Goal: Task Accomplishment & Management: Use online tool/utility

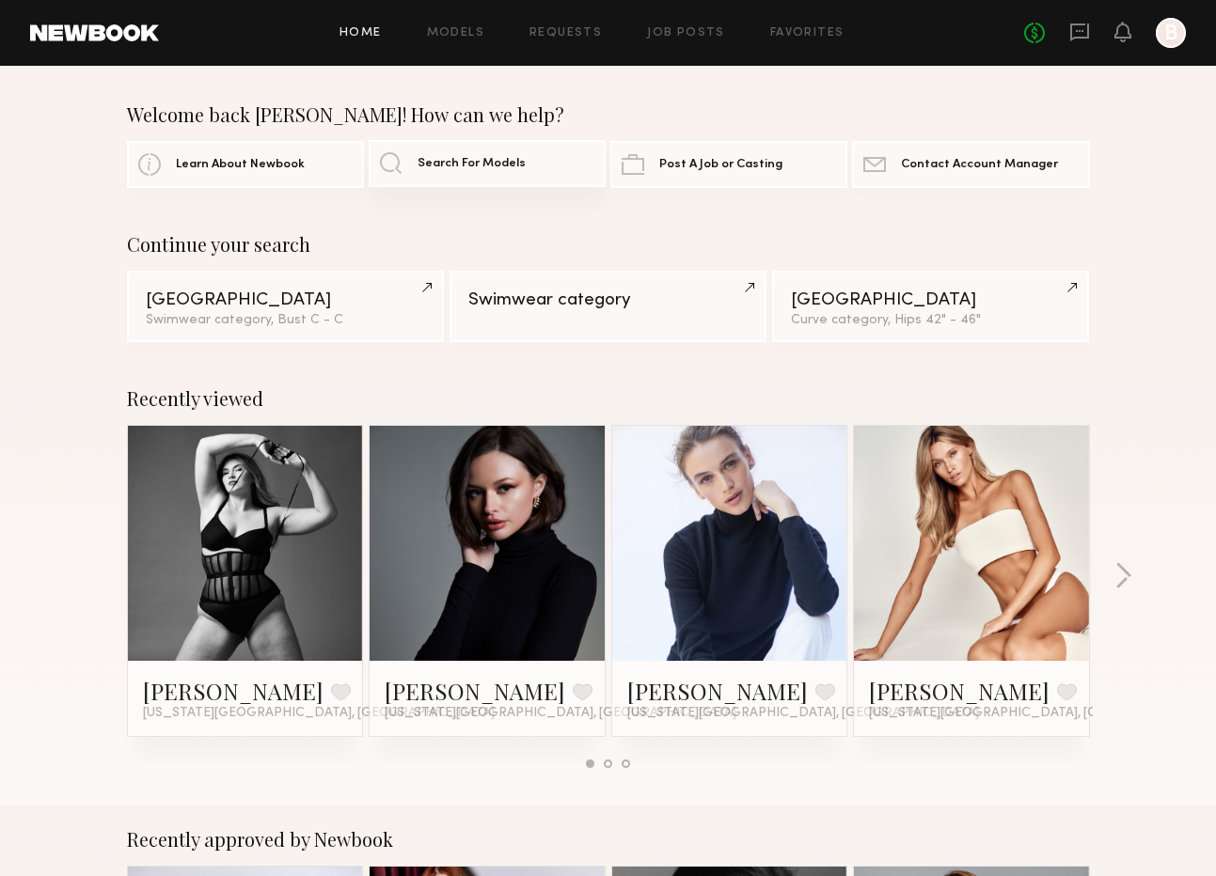
click at [443, 164] on span "Search For Models" at bounding box center [472, 164] width 108 height 12
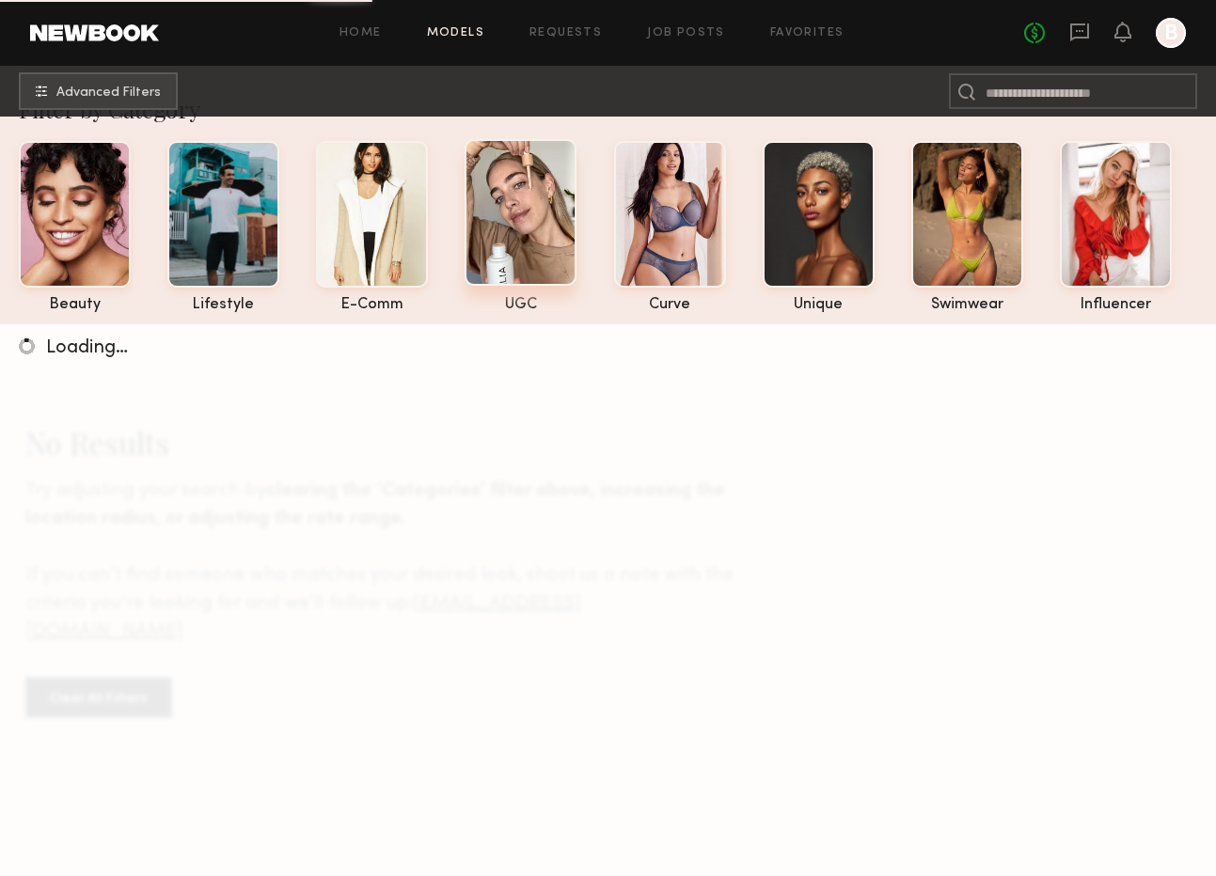
scroll to position [54, 0]
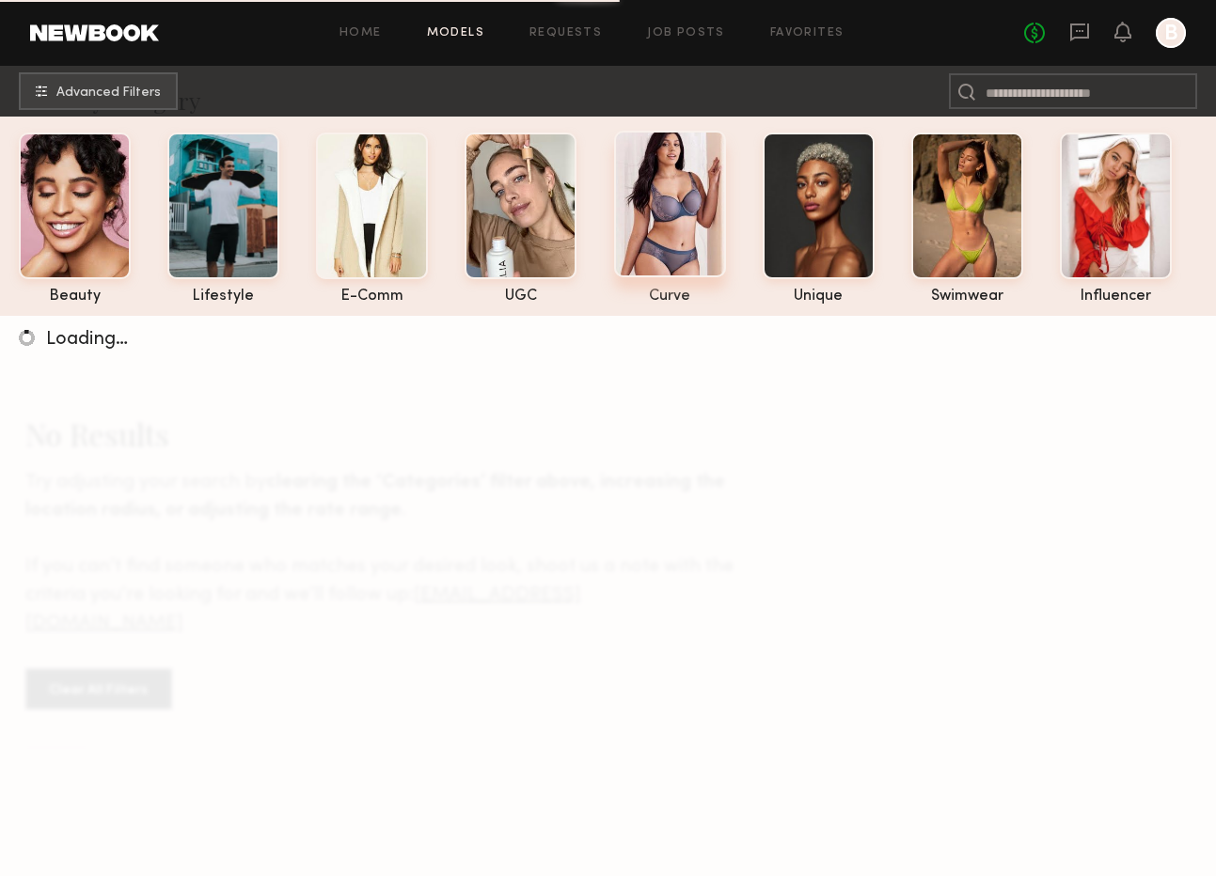
click at [669, 196] on div at bounding box center [670, 204] width 112 height 147
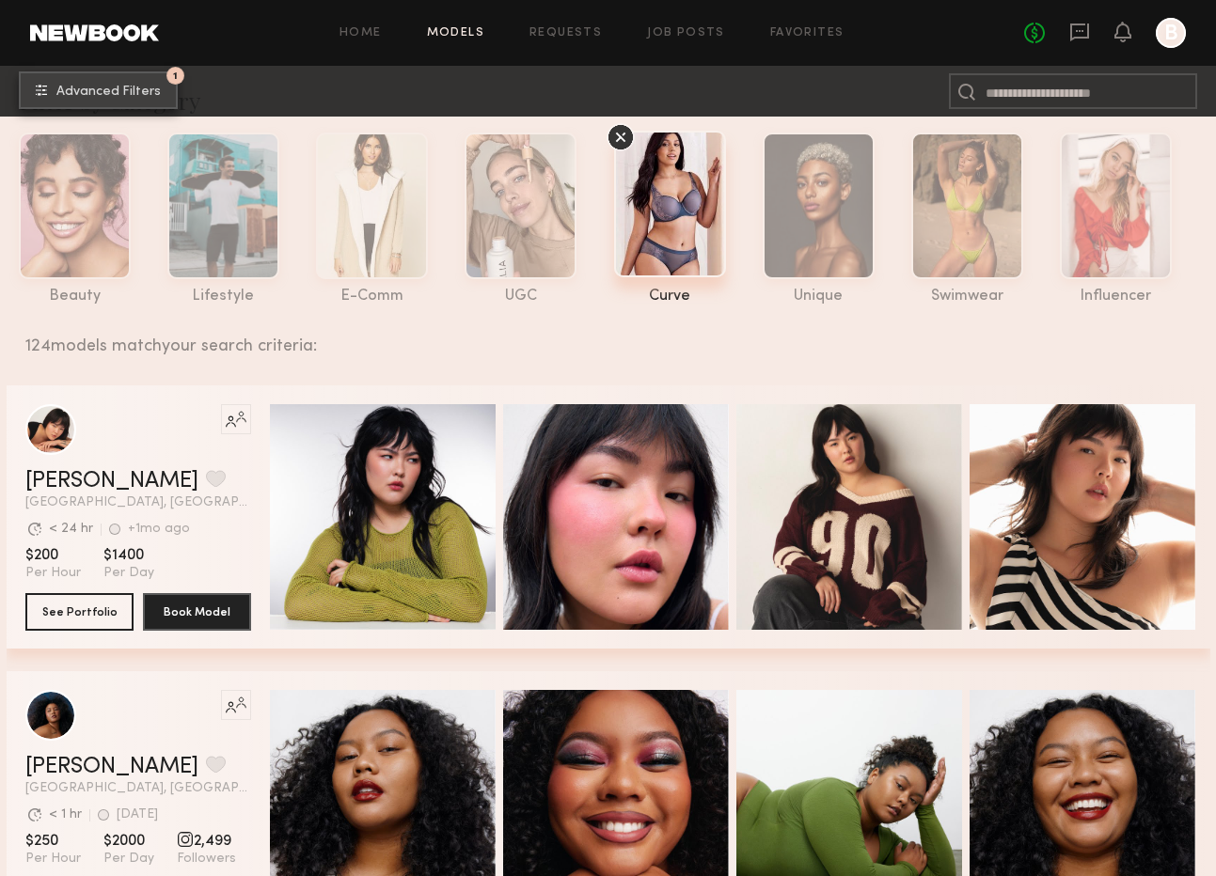
click at [158, 91] on span "Advanced Filters" at bounding box center [108, 92] width 104 height 13
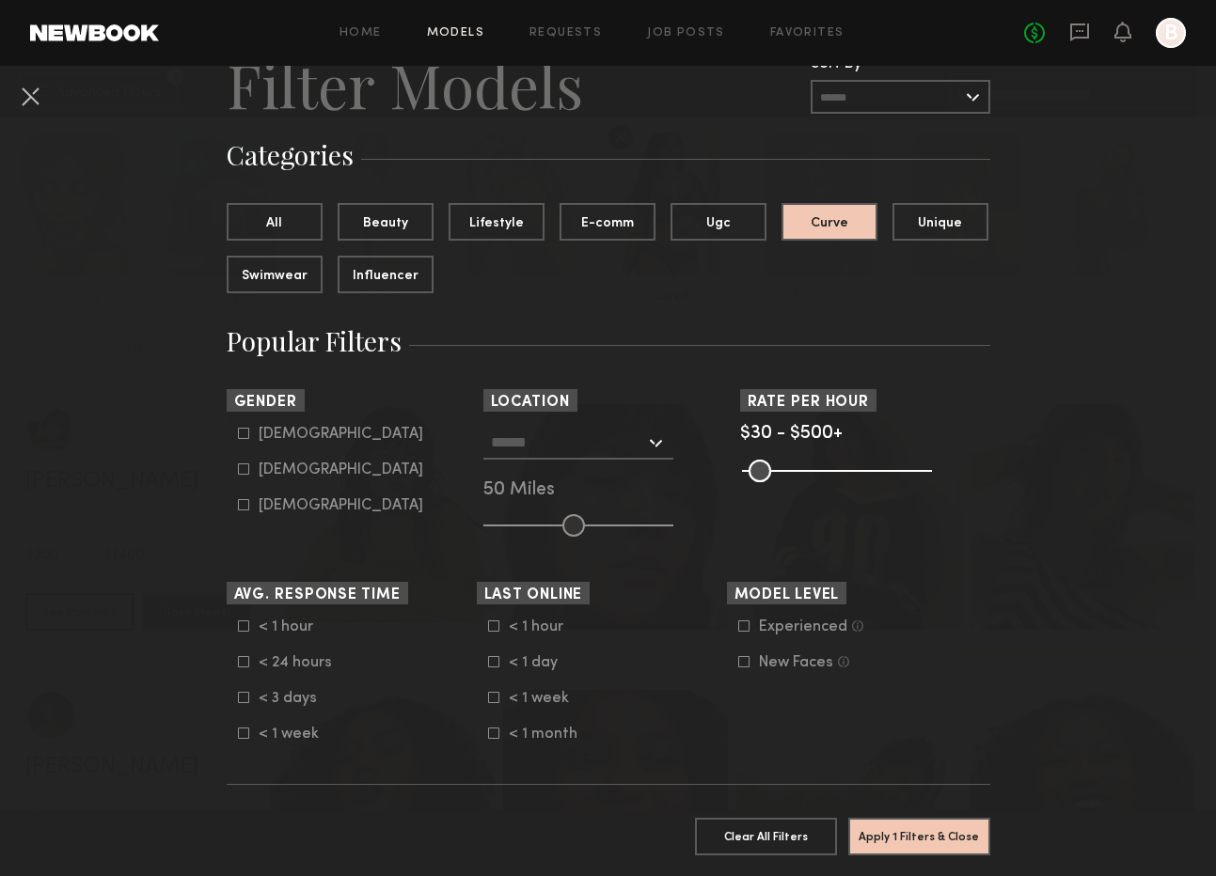
scroll to position [80, 0]
click at [656, 447] on div at bounding box center [578, 442] width 190 height 34
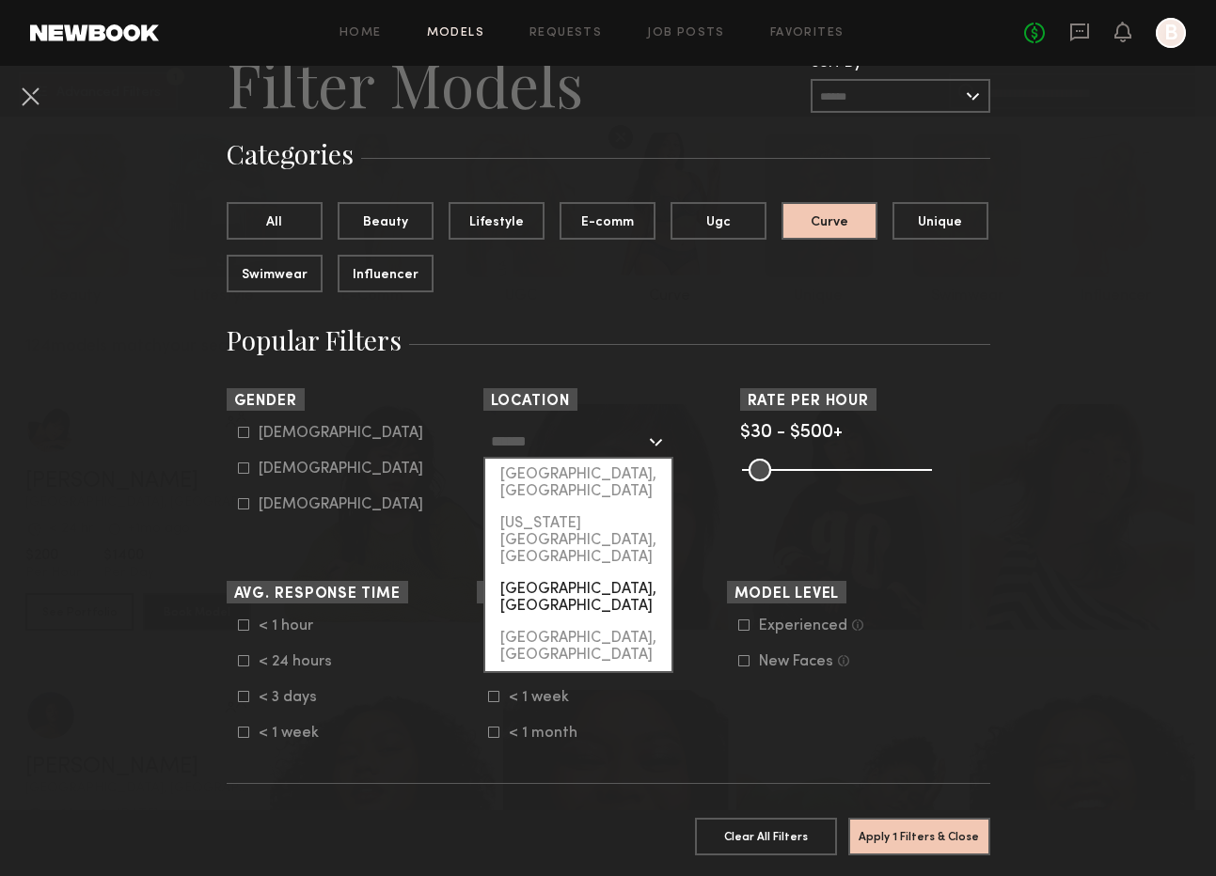
click at [581, 574] on div "Brooklyn, NY" at bounding box center [578, 598] width 186 height 49
type input "**********"
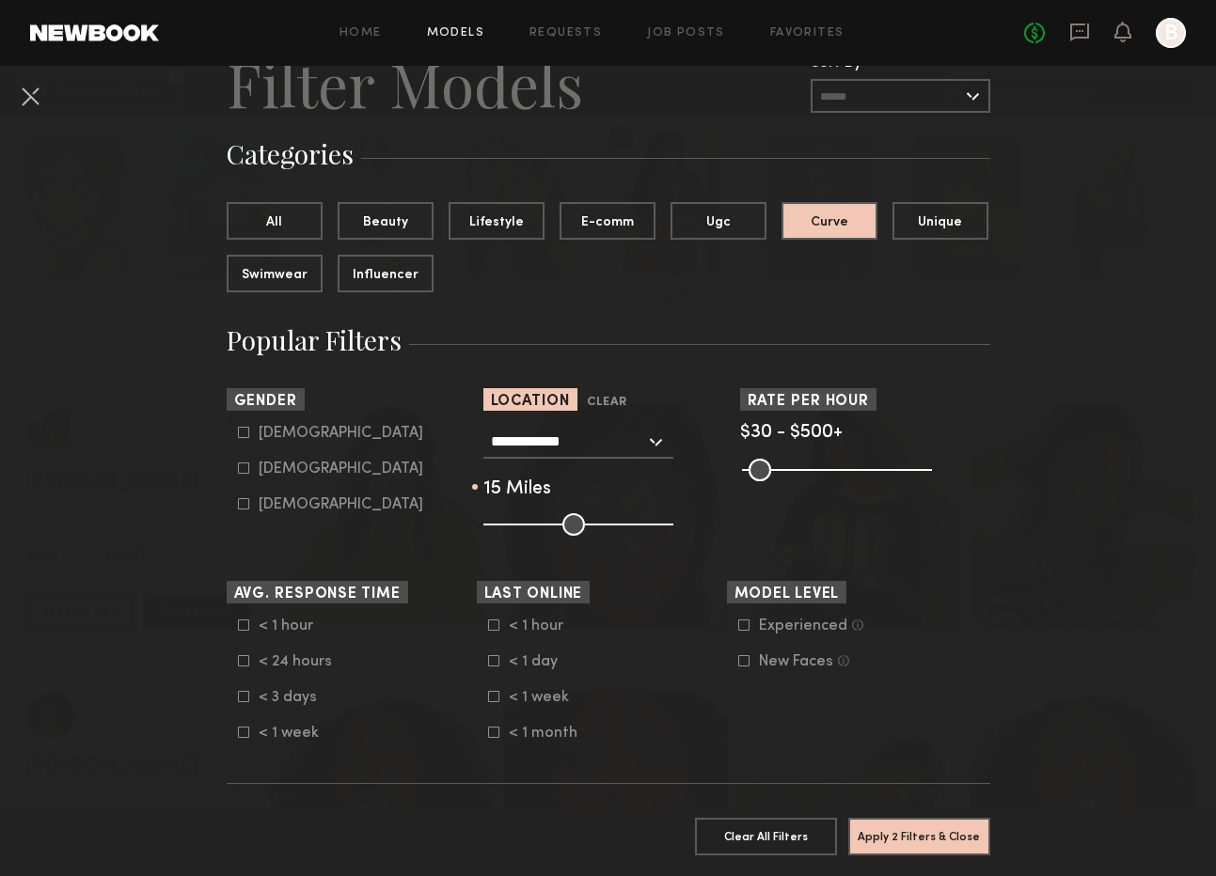
drag, startPoint x: 580, startPoint y: 525, endPoint x: 508, endPoint y: 519, distance: 72.6
type input "**"
click at [508, 519] on input "range" at bounding box center [578, 524] width 190 height 23
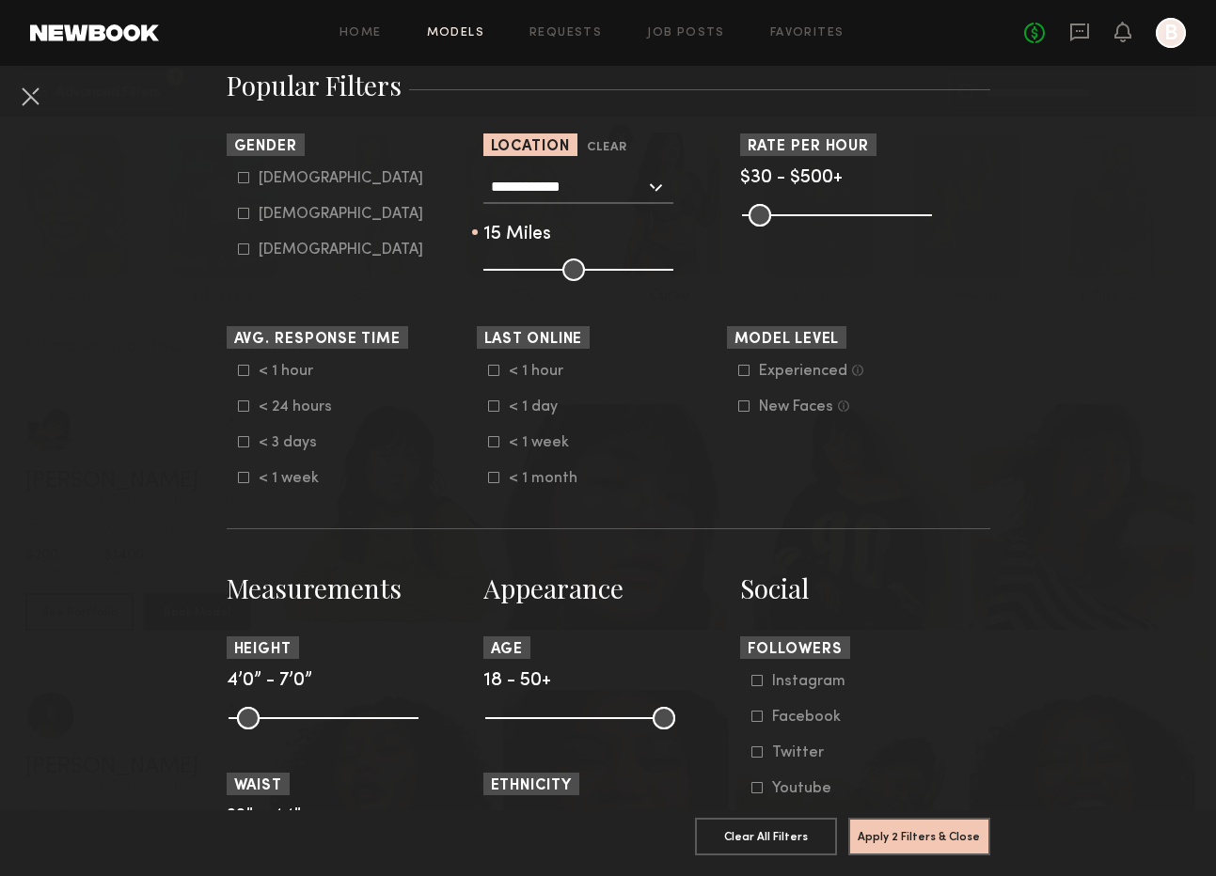
scroll to position [343, 0]
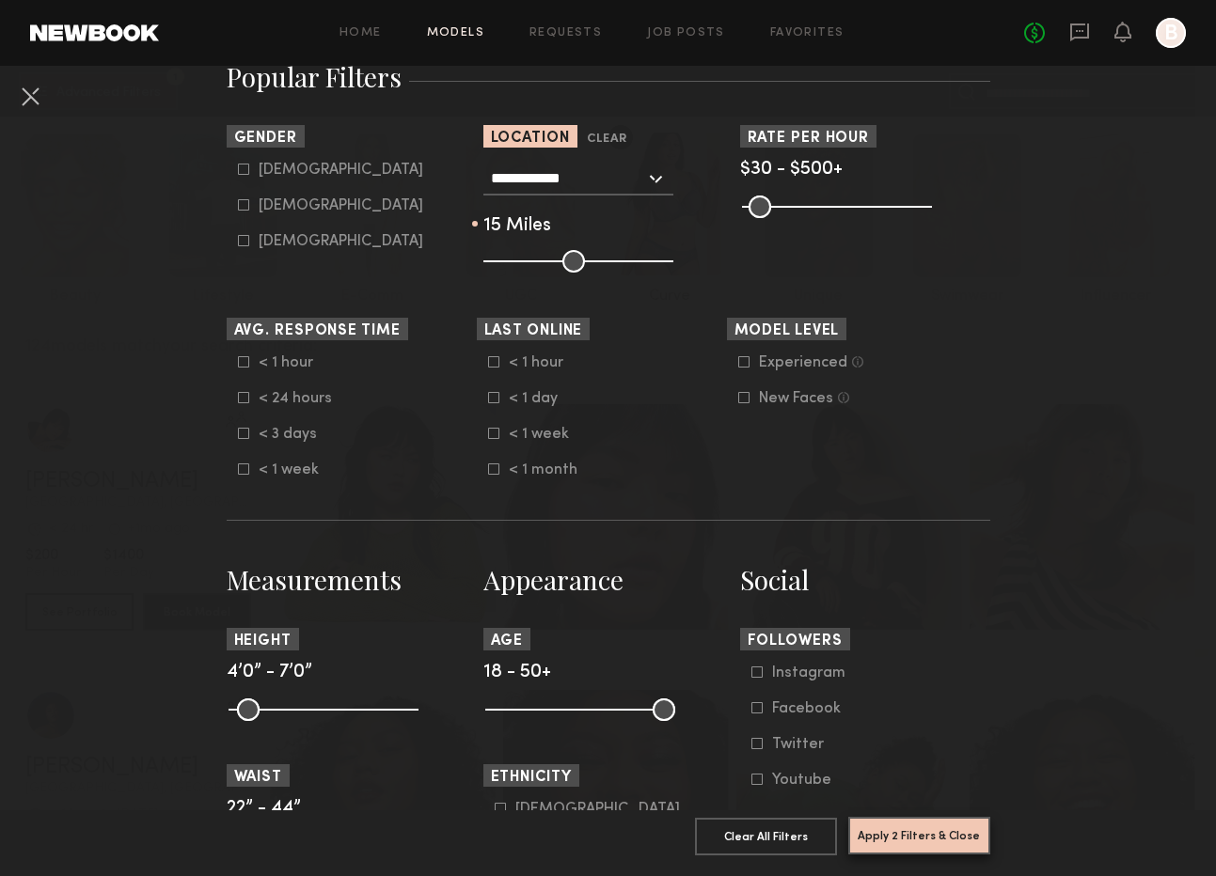
click at [923, 840] on button "Apply 2 Filters & Close" at bounding box center [919, 836] width 142 height 38
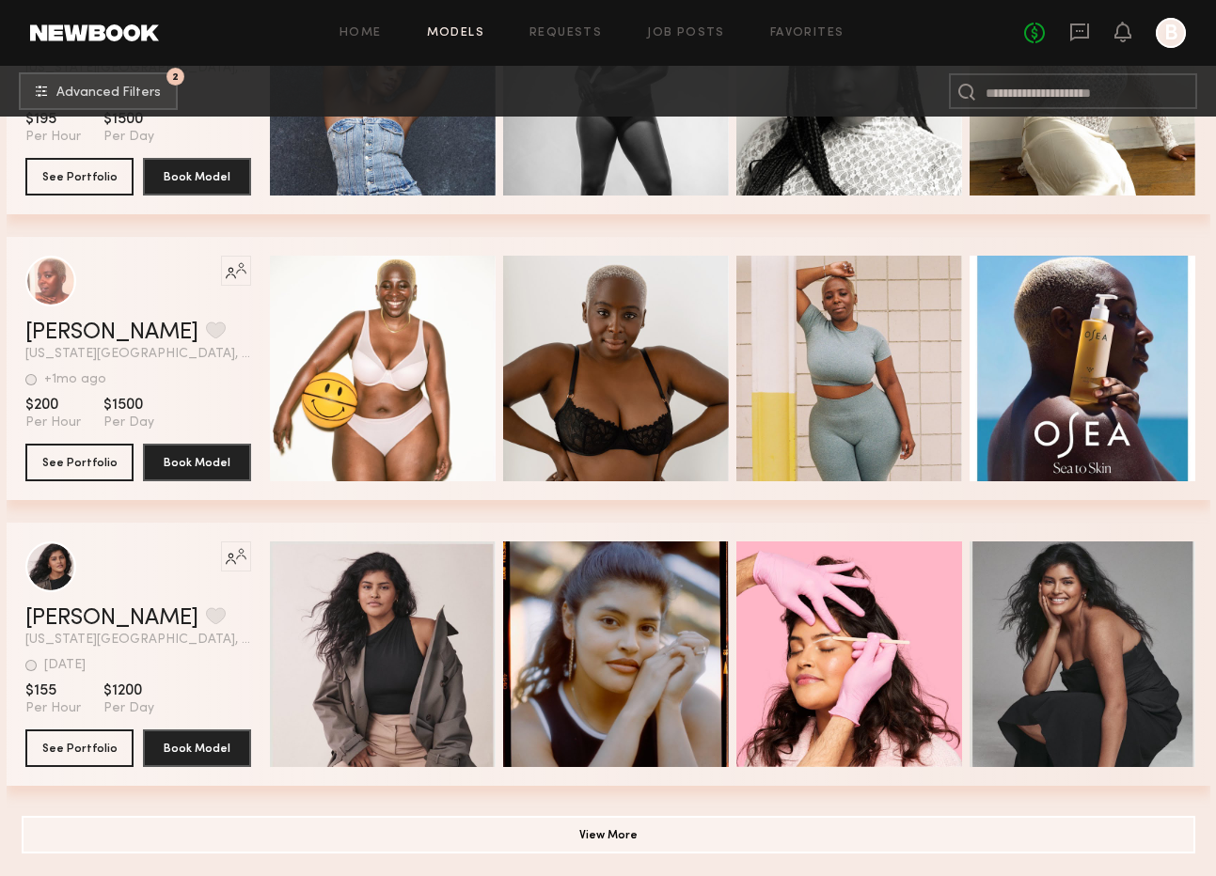
scroll to position [3061, 0]
click at [68, 747] on button "See Portfolio" at bounding box center [79, 748] width 108 height 38
click at [597, 835] on button "View More" at bounding box center [609, 834] width 1174 height 38
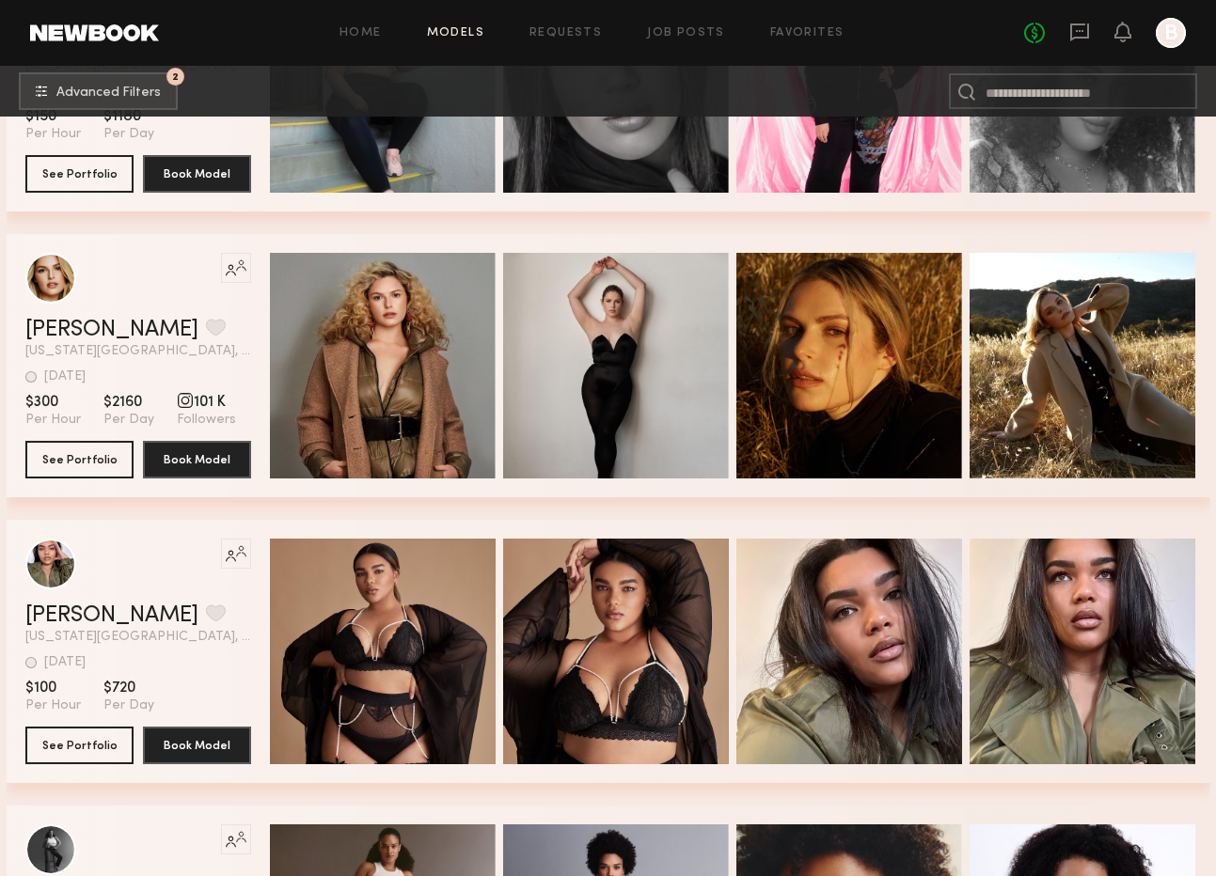
scroll to position [1066, 0]
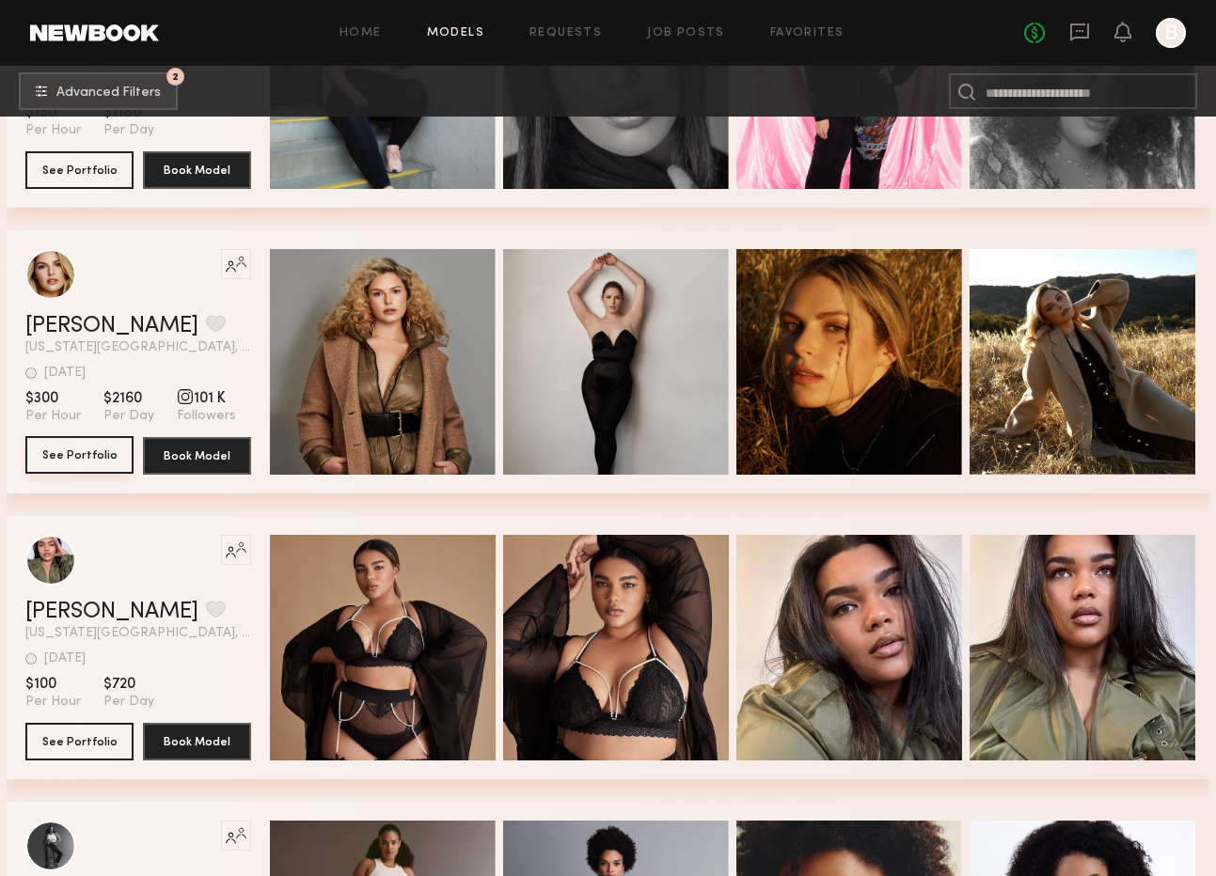
click at [92, 459] on button "See Portfolio" at bounding box center [79, 455] width 108 height 38
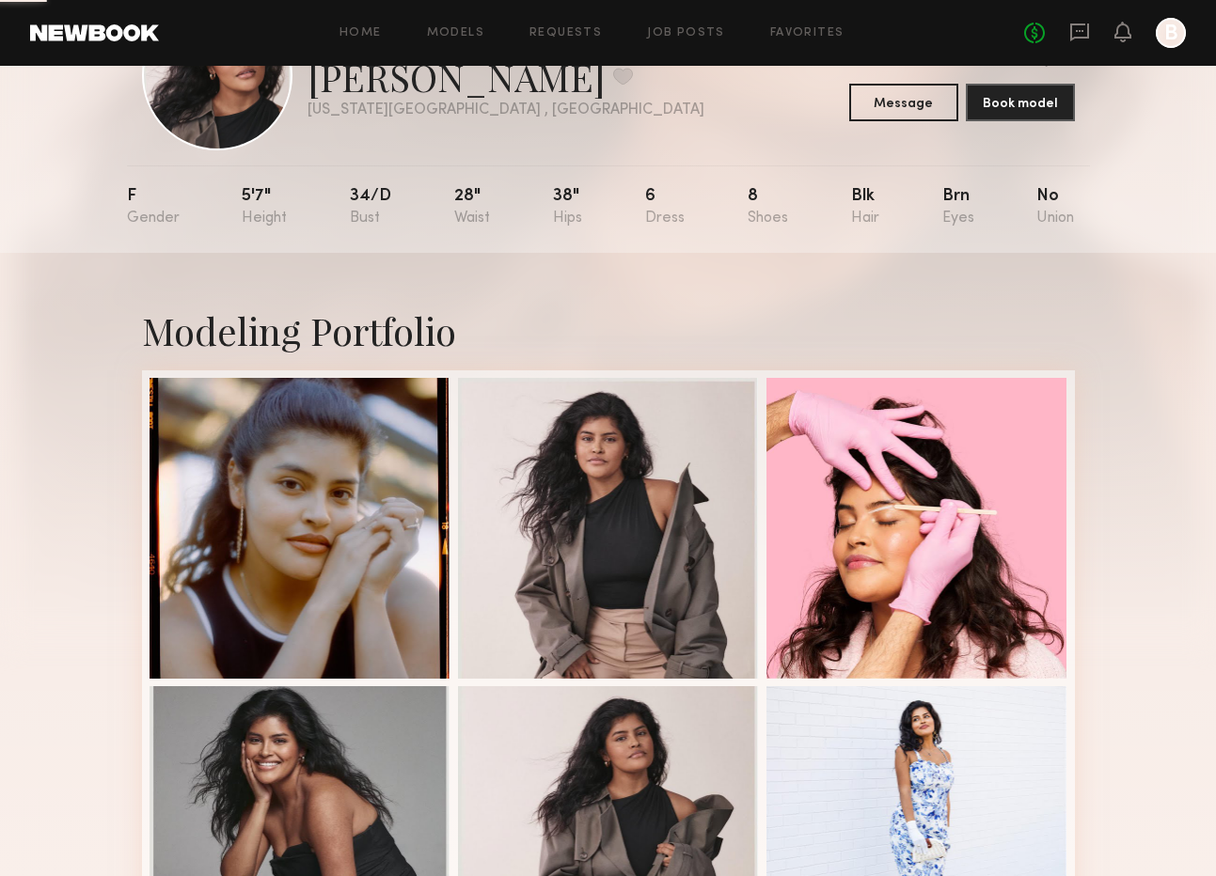
scroll to position [93, 0]
